Goal: Information Seeking & Learning: Learn about a topic

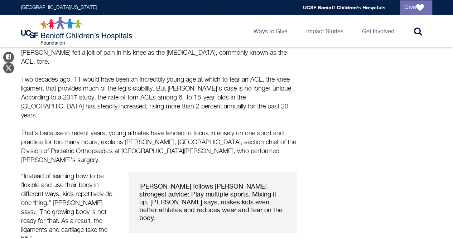
scroll to position [280, 0]
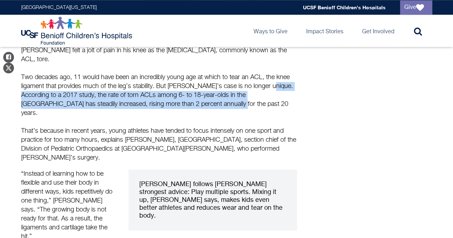
drag, startPoint x: 265, startPoint y: 76, endPoint x: 270, endPoint y: 97, distance: 22.1
click at [270, 97] on p "Two decades ago, 11 would have been an incredibly young age at which to tear an…" at bounding box center [159, 95] width 276 height 45
copy p "According to a 2017 study, the rate of torn ACLs among 6- to 18-year-olds in th…"
click at [270, 97] on p "Two decades ago, 11 would have been an incredibly young age at which to tear an…" at bounding box center [159, 95] width 276 height 45
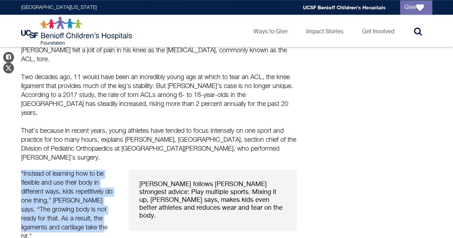
drag, startPoint x: 18, startPoint y: 145, endPoint x: 91, endPoint y: 199, distance: 90.9
copy p "“Instead of learning how to be flexible and use their body in different ways, k…"
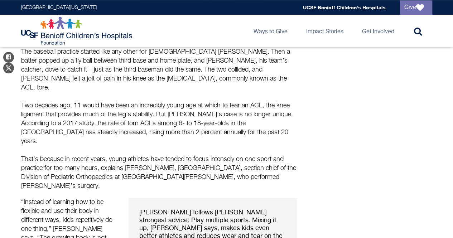
scroll to position [260, 0]
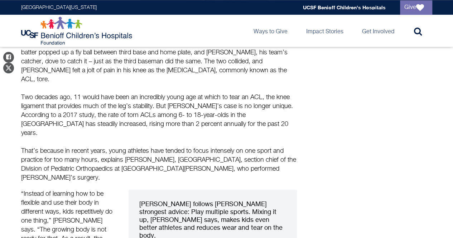
click at [102, 147] on p "That’s because in recent years, young athletes have tended to focus intensely o…" at bounding box center [159, 165] width 276 height 36
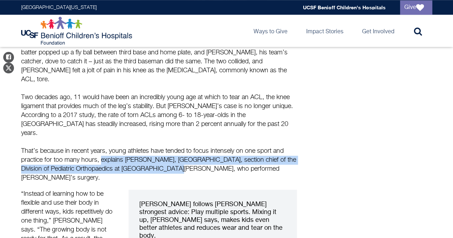
drag, startPoint x: 101, startPoint y: 143, endPoint x: 161, endPoint y: 151, distance: 61.4
click at [161, 151] on p "That’s because in recent years, young athletes have tended to focus intensely o…" at bounding box center [159, 165] width 276 height 36
copy p "explains [PERSON_NAME], [GEOGRAPHIC_DATA], section chief of the Division of Ped…"
click at [188, 147] on p "That’s because in recent years, young athletes have tended to focus intensely o…" at bounding box center [159, 165] width 276 height 36
